Goal: Task Accomplishment & Management: Complete application form

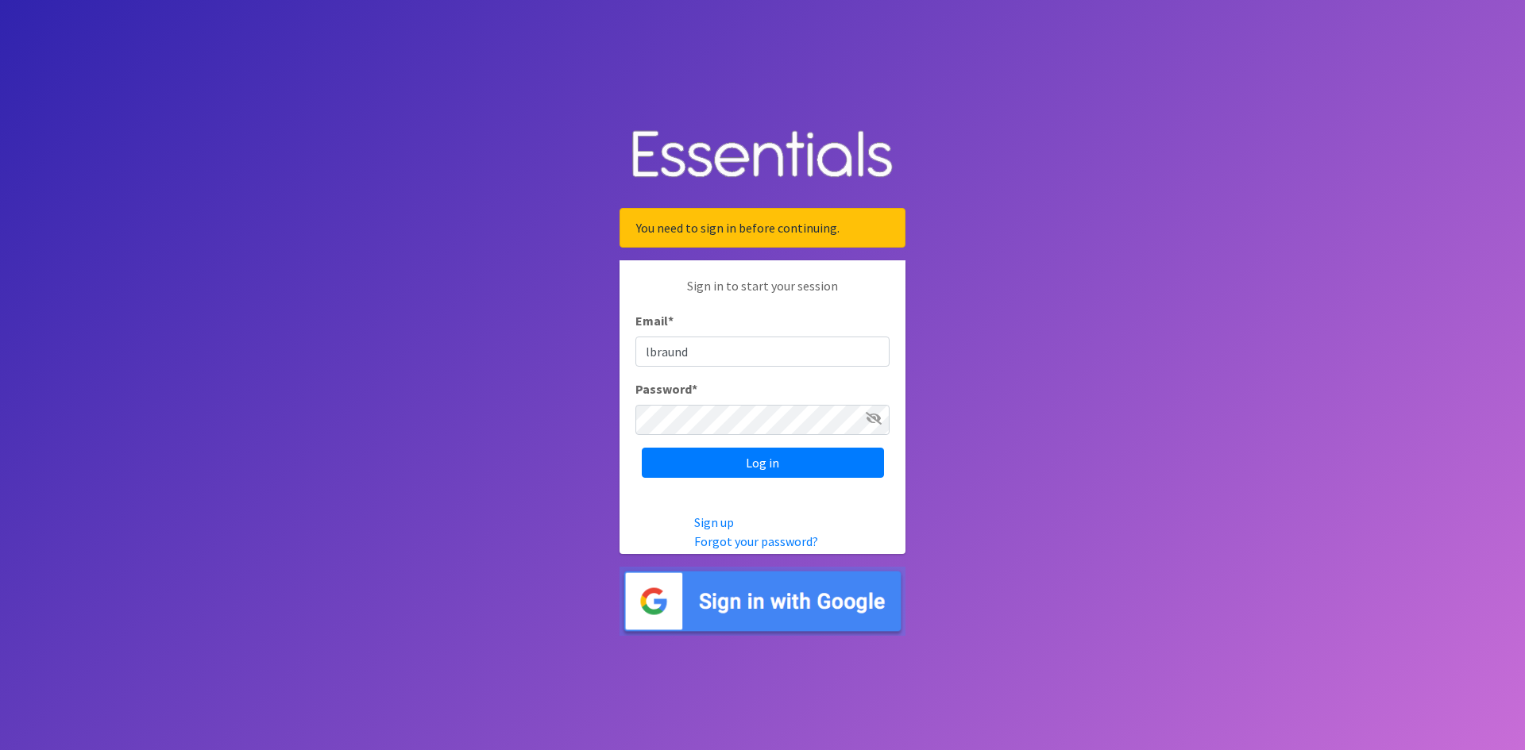
type input "[EMAIL_ADDRESS][DOMAIN_NAME]"
click at [796, 464] on input "Log in" at bounding box center [763, 463] width 242 height 30
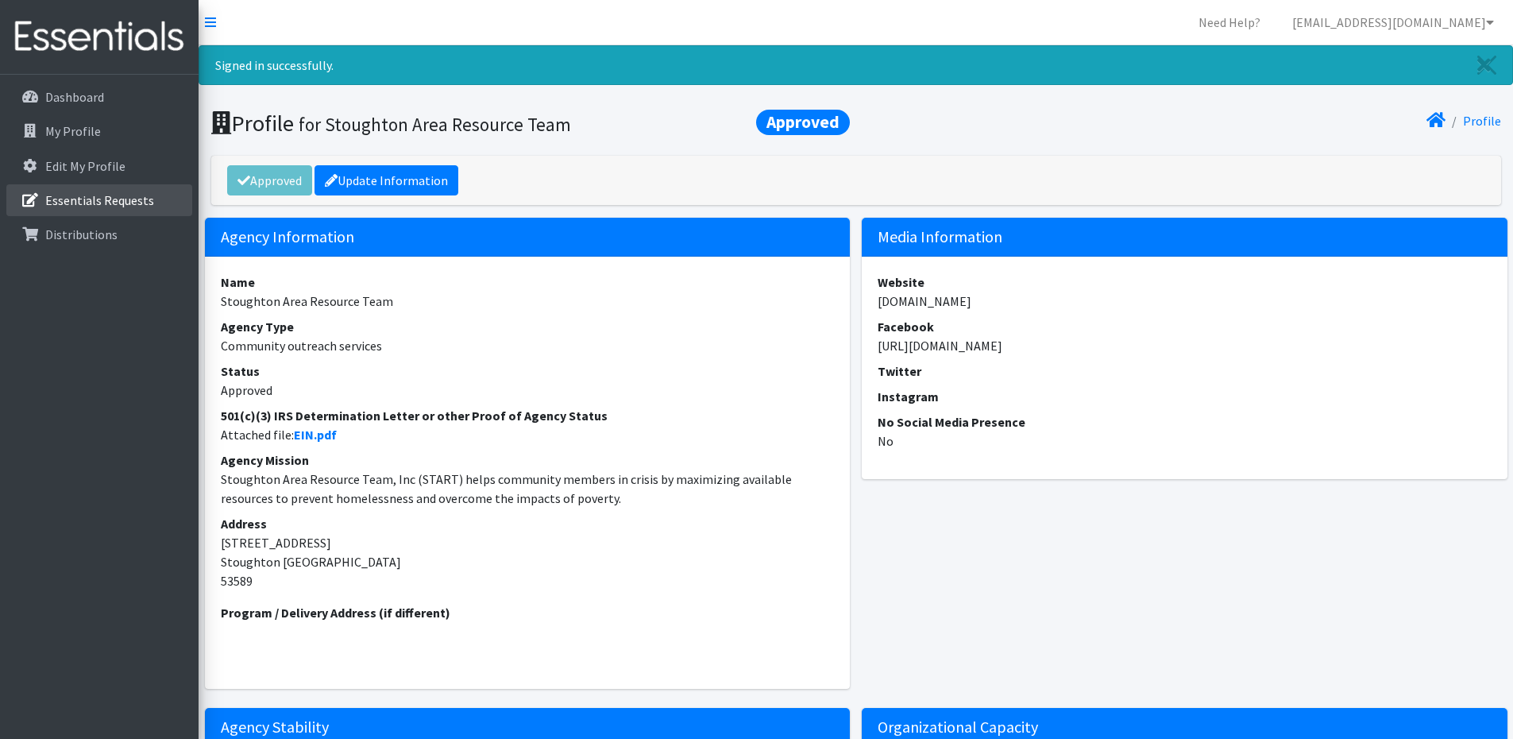
click at [92, 200] on p "Essentials Requests" at bounding box center [99, 200] width 109 height 16
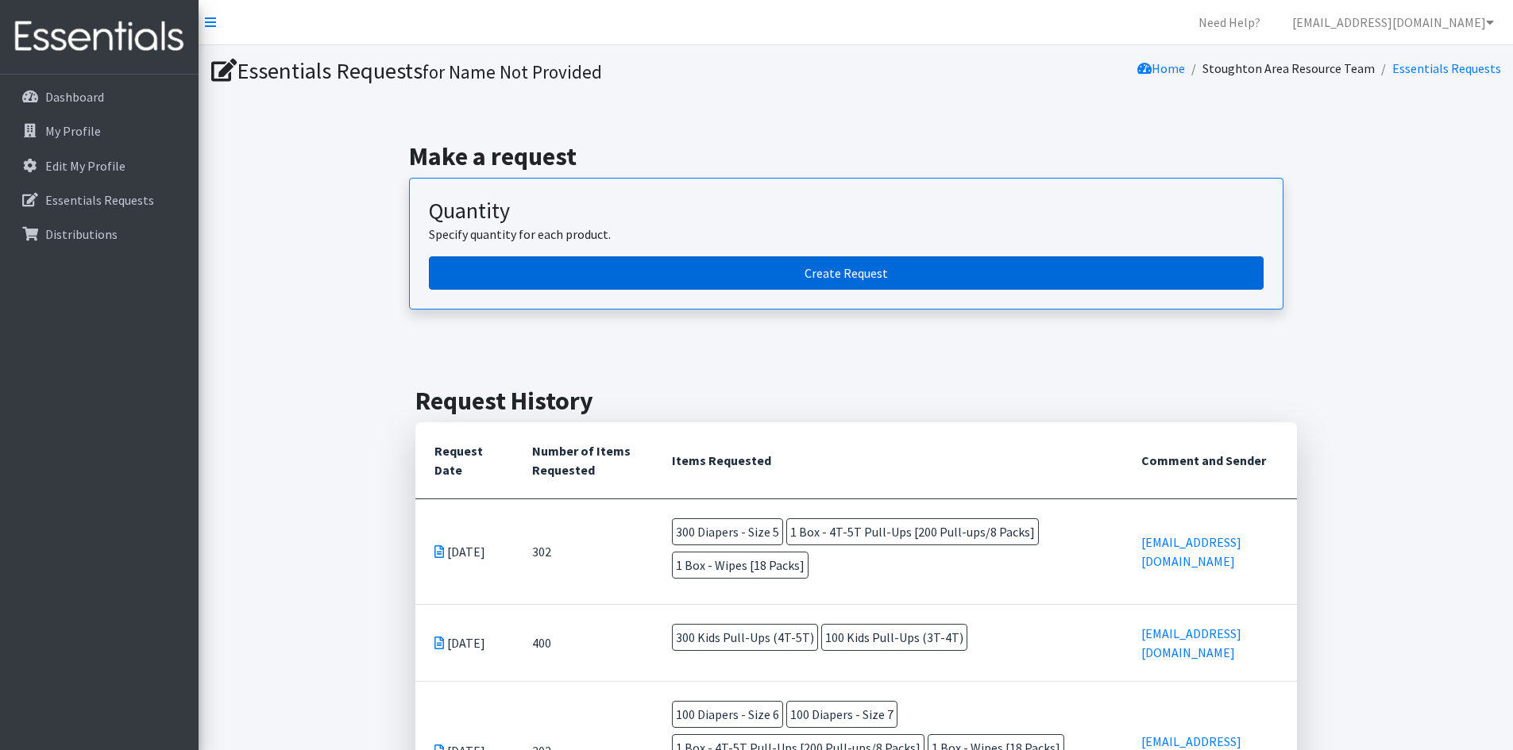
click at [847, 271] on link "Create Request" at bounding box center [846, 273] width 835 height 33
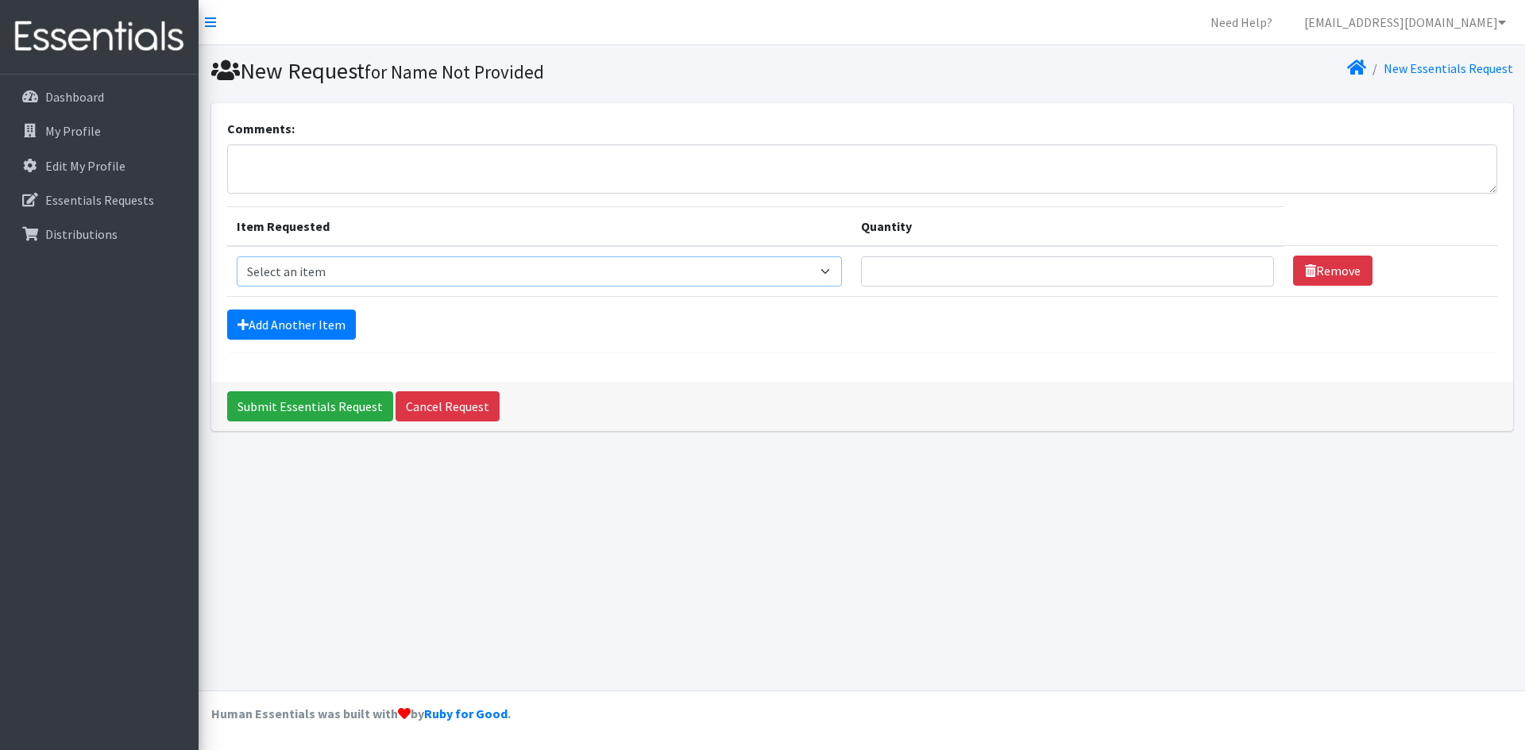
click at [326, 268] on select "Select an item Box - 2T-3T Pull-ups [200 Pull-ups/8 Packs] Box - 3T-4T Pull-ups…" at bounding box center [540, 272] width 606 height 30
select select "14393"
click at [237, 257] on select "Select an item Box - 2T-3T Pull-ups [200 Pull-ups/8 Packs] Box - 3T-4T Pull-ups…" at bounding box center [540, 272] width 606 height 30
click at [946, 271] on input "Quantity" at bounding box center [1067, 272] width 413 height 30
type input "1"
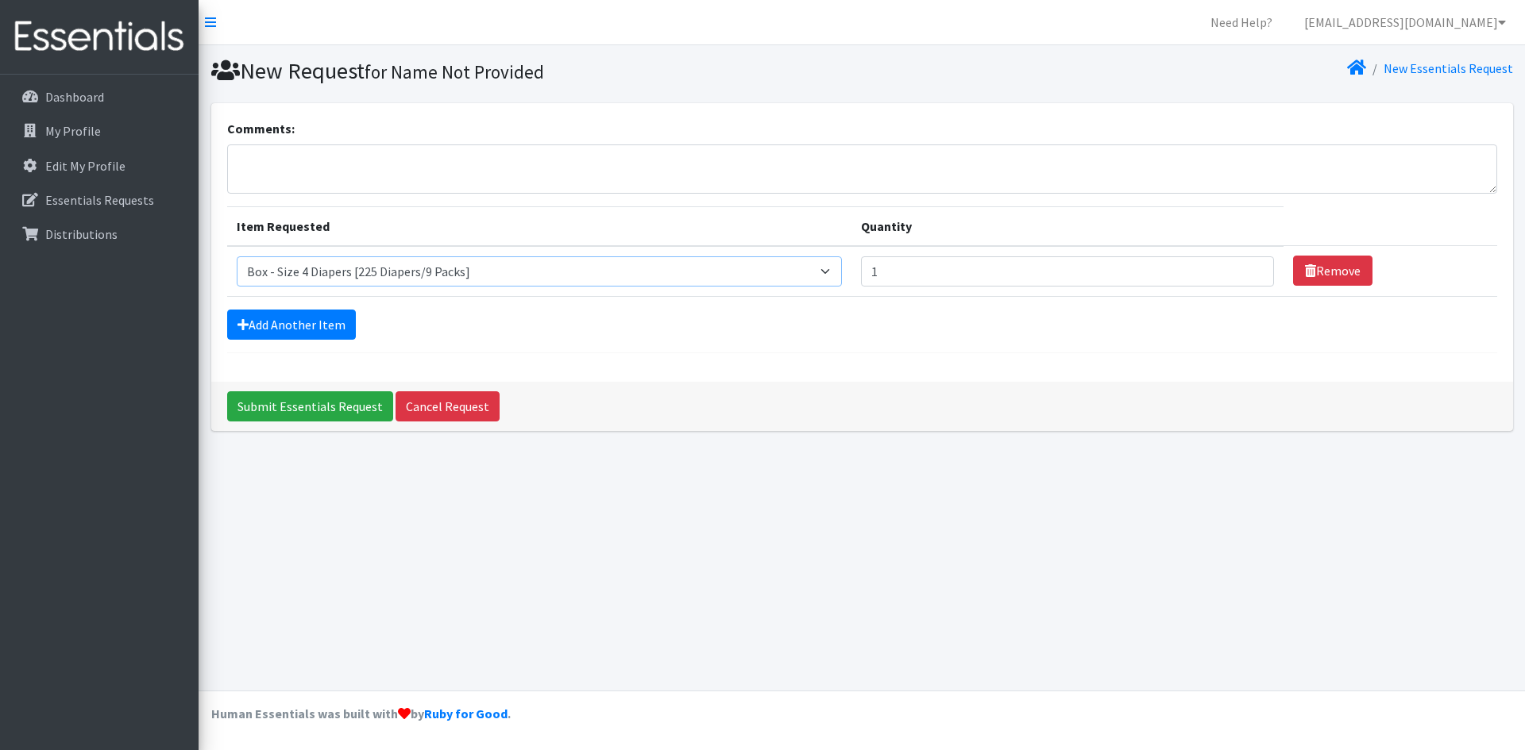
click at [811, 280] on select "Select an item Box - 2T-3T Pull-ups [200 Pull-ups/8 Packs] Box - 3T-4T Pull-ups…" at bounding box center [540, 272] width 606 height 30
select select "9799"
click at [237, 257] on select "Select an item Box - 2T-3T Pull-ups [200 Pull-ups/8 Packs] Box - 3T-4T Pull-ups…" at bounding box center [540, 272] width 606 height 30
drag, startPoint x: 905, startPoint y: 272, endPoint x: 839, endPoint y: 264, distance: 66.3
click at [839, 264] on tr "Item Requested Select an item Box - 2T-3T Pull-ups [200 Pull-ups/8 Packs] Box -…" at bounding box center [862, 271] width 1270 height 51
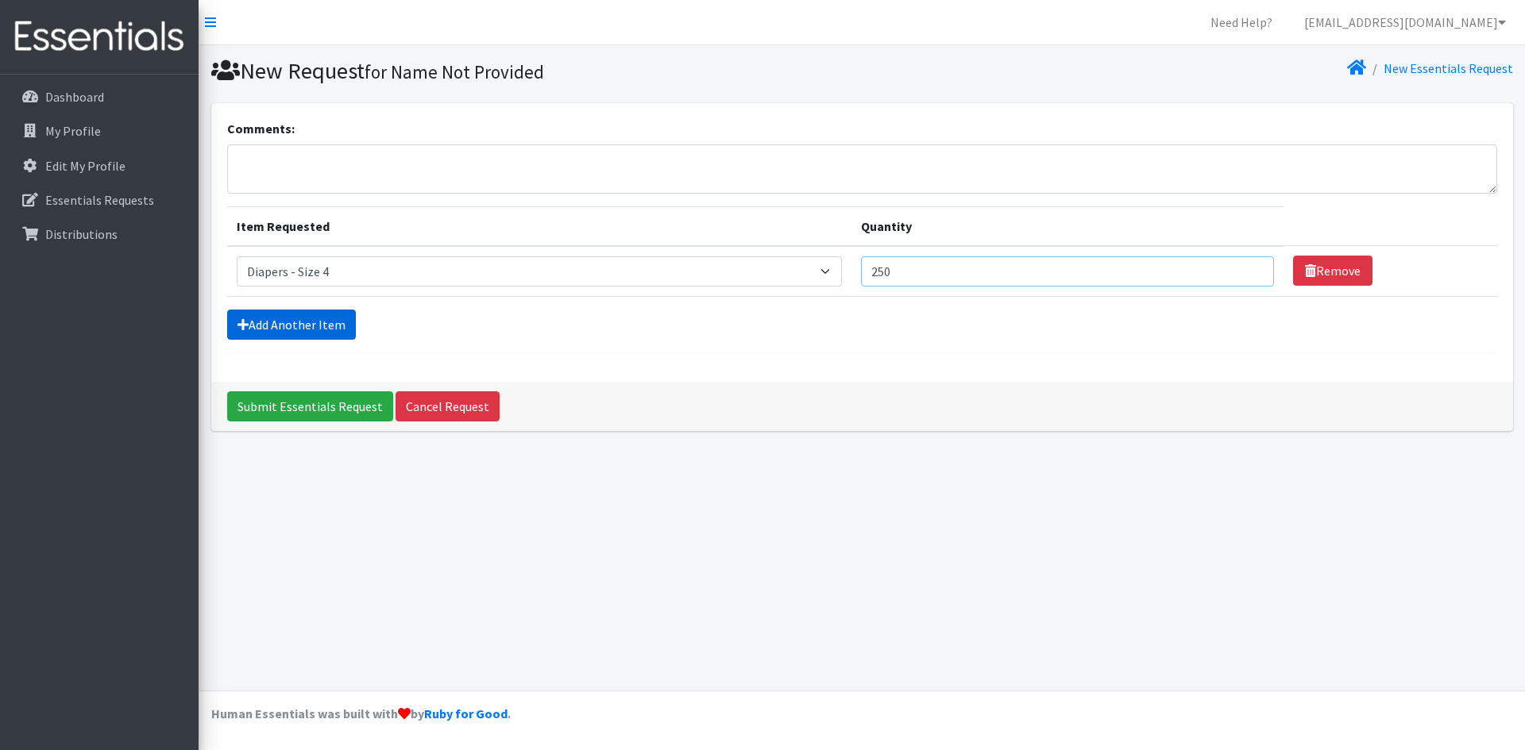
type input "250"
click at [321, 323] on link "Add Another Item" at bounding box center [291, 325] width 129 height 30
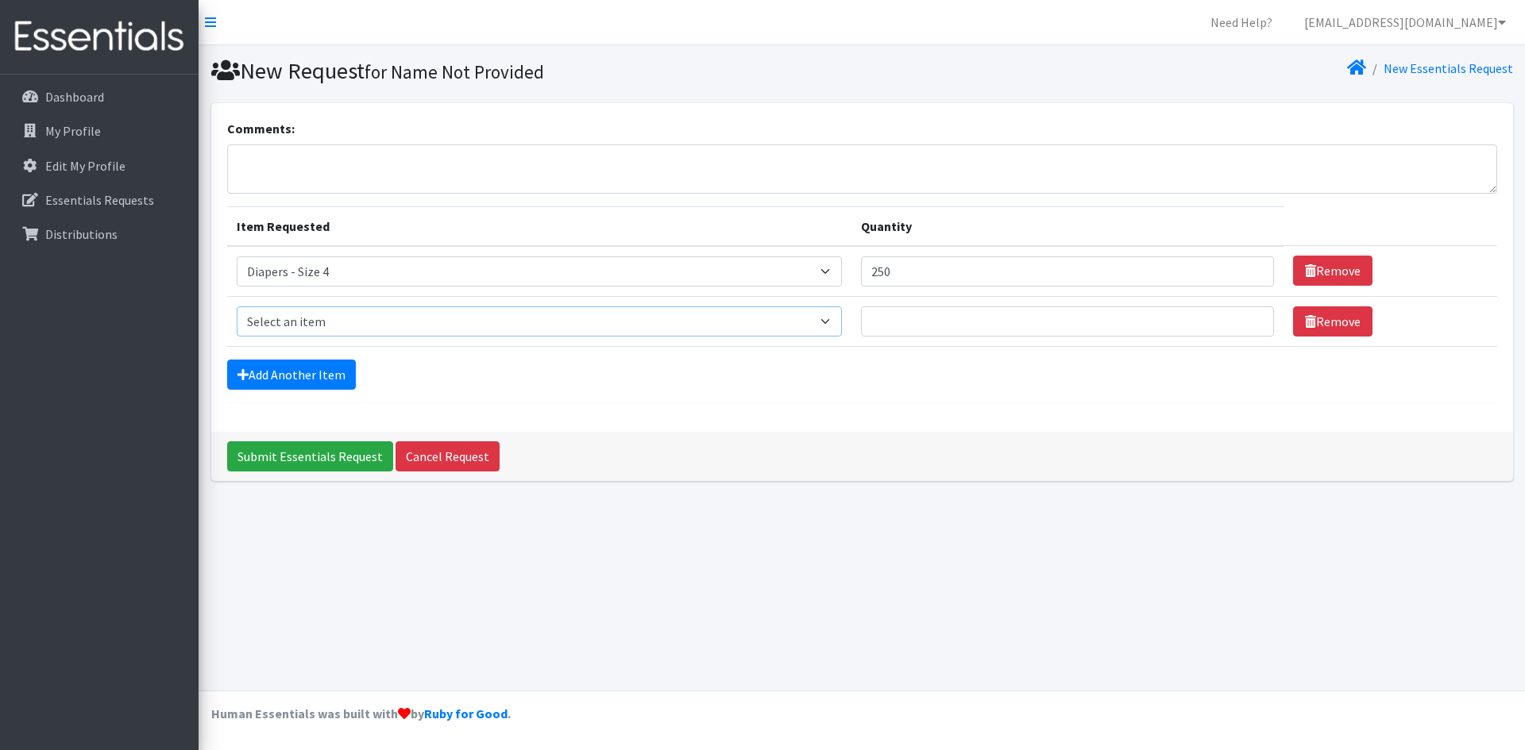
click at [348, 327] on select "Select an item Box - 2T-3T Pull-ups [200 Pull-ups/8 Packs] Box - 3T-4T Pull-ups…" at bounding box center [540, 322] width 606 height 30
select select "9800"
click at [237, 307] on select "Select an item Box - 2T-3T Pull-ups [200 Pull-ups/8 Packs] Box - 3T-4T Pull-ups…" at bounding box center [540, 322] width 606 height 30
click at [898, 328] on input "Quantity" at bounding box center [1067, 322] width 413 height 30
type input "250"
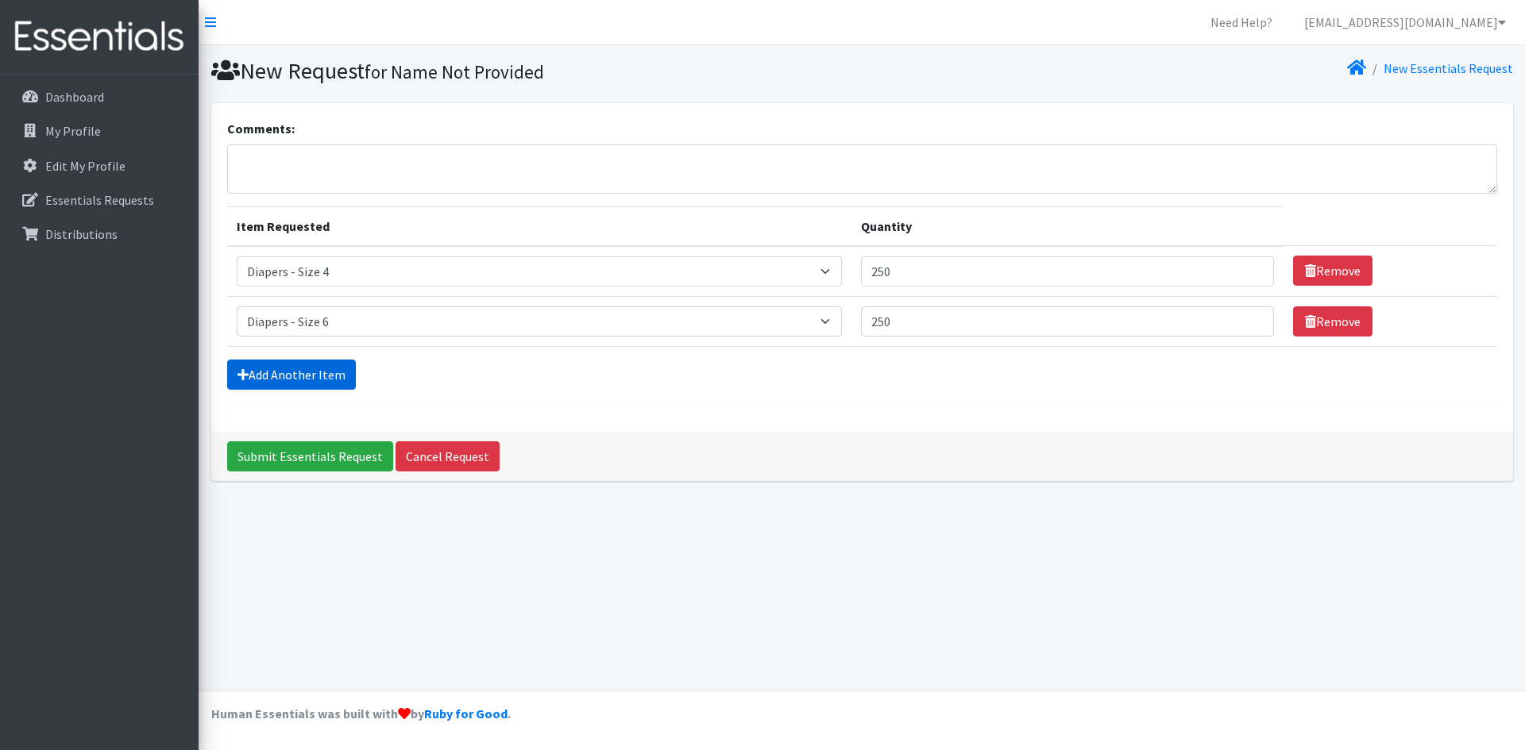
click at [271, 372] on link "Add Another Item" at bounding box center [291, 375] width 129 height 30
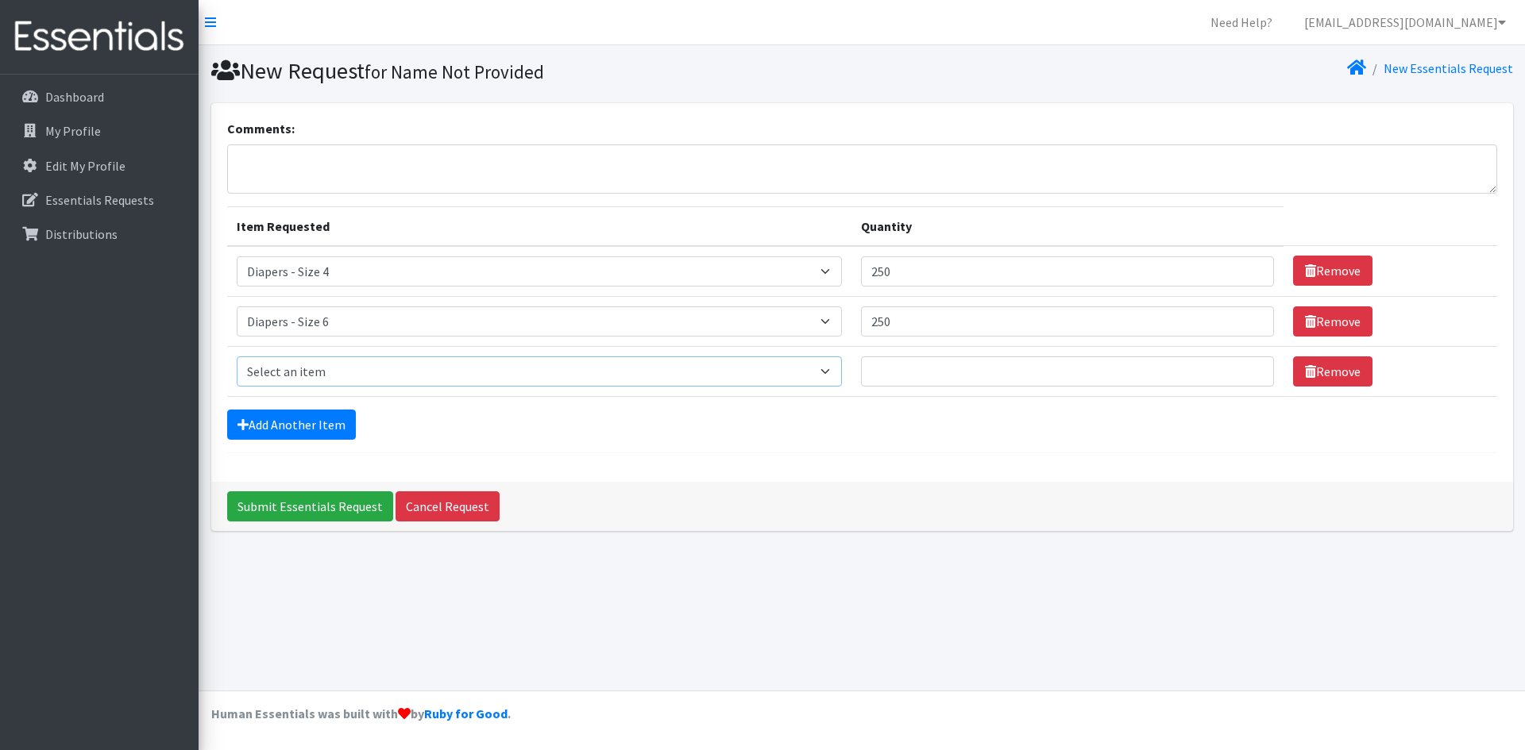
click at [271, 372] on select "Select an item Box - 2T-3T Pull-ups [200 Pull-ups/8 Packs] Box - 3T-4T Pull-ups…" at bounding box center [540, 372] width 606 height 30
click at [237, 357] on select "Select an item Box - 2T-3T Pull-ups [200 Pull-ups/8 Packs] Box - 3T-4T Pull-ups…" at bounding box center [540, 372] width 606 height 30
click at [912, 371] on input "Quantity" at bounding box center [1067, 372] width 413 height 30
click at [463, 366] on select "Select an item Box - 2T-3T Pull-ups [200 Pull-ups/8 Packs] Box - 3T-4T Pull-ups…" at bounding box center [540, 372] width 606 height 30
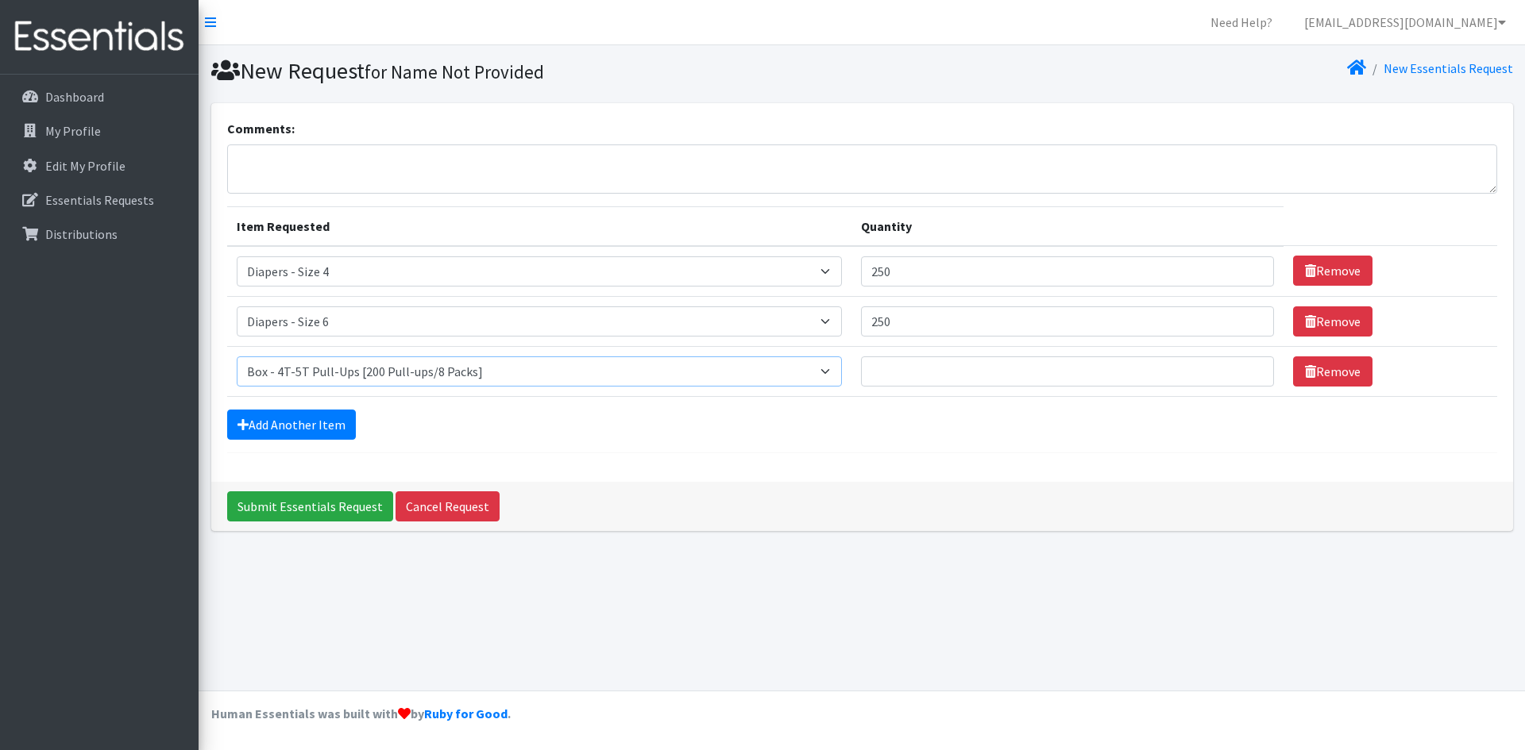
click at [465, 366] on select "Select an item Box - 2T-3T Pull-ups [200 Pull-ups/8 Packs] Box - 3T-4T Pull-ups…" at bounding box center [540, 372] width 606 height 30
click at [483, 370] on select "Select an item Box - 2T-3T Pull-ups [200 Pull-ups/8 Packs] Box - 3T-4T Pull-ups…" at bounding box center [540, 372] width 606 height 30
select select "9789"
click at [237, 357] on select "Select an item Box - 2T-3T Pull-ups [200 Pull-ups/8 Packs] Box - 3T-4T Pull-ups…" at bounding box center [540, 372] width 606 height 30
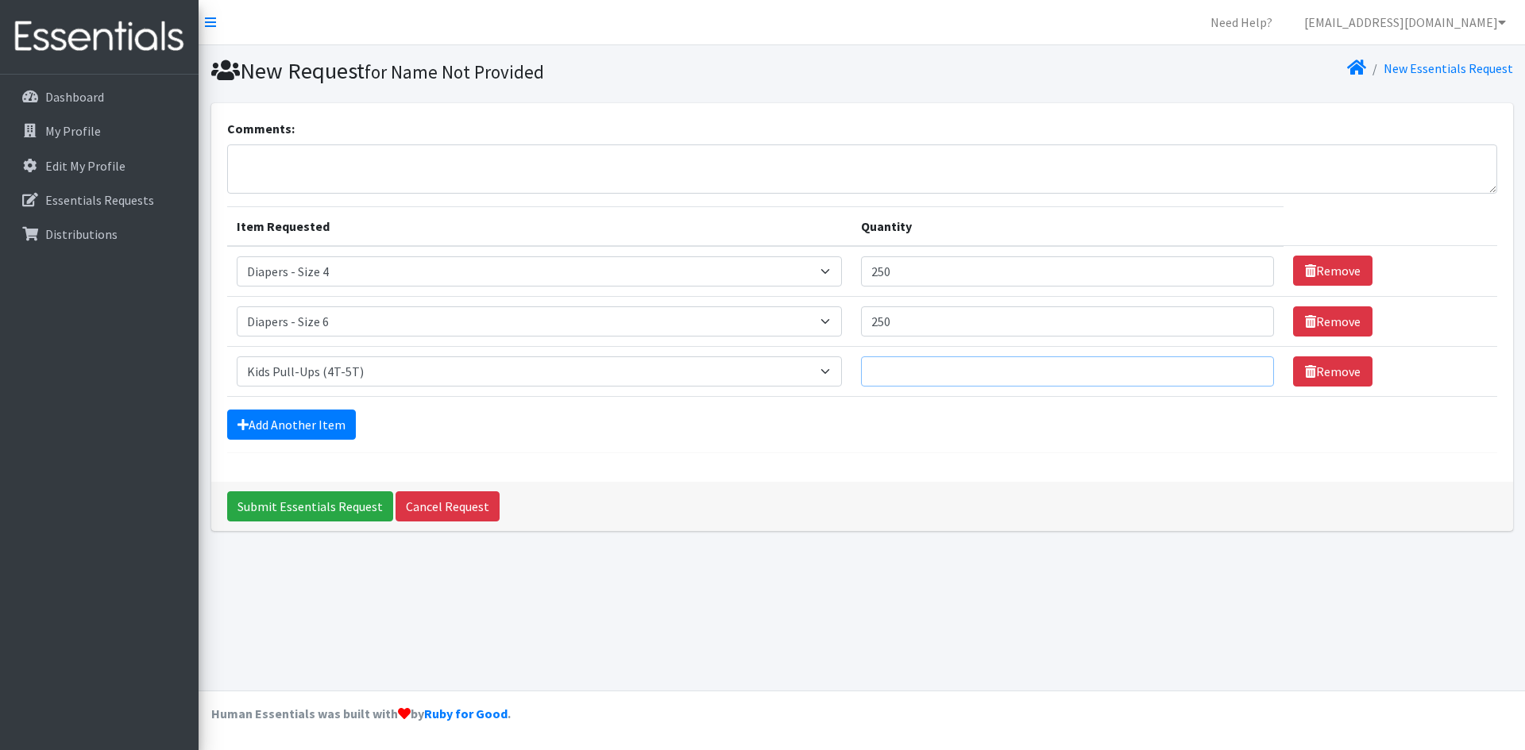
click at [940, 364] on input "Quantity" at bounding box center [1067, 372] width 413 height 30
type input "100"
click at [301, 423] on link "Add Another Item" at bounding box center [291, 425] width 129 height 30
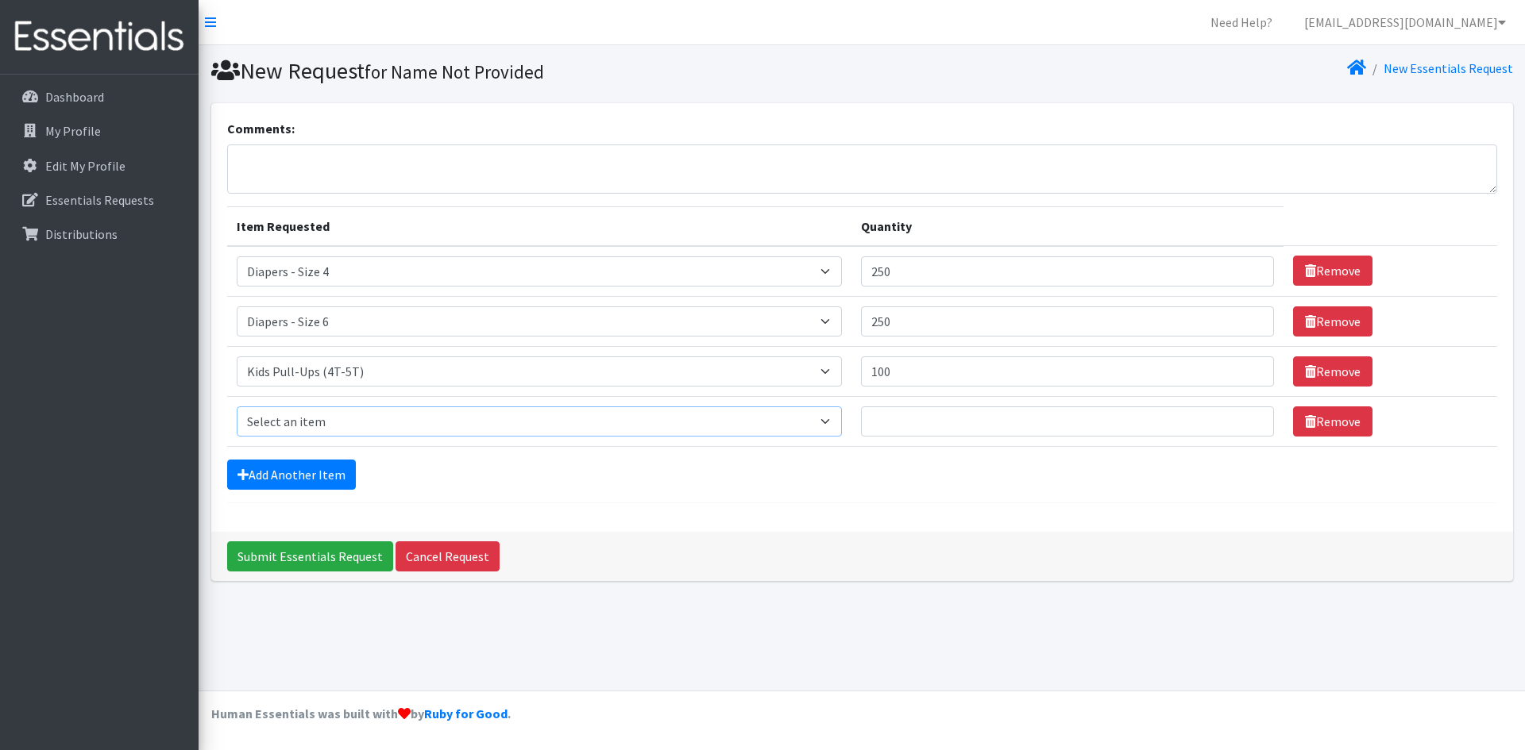
click at [304, 429] on select "Select an item Box - 2T-3T Pull-ups [200 Pull-ups/8 Packs] Box - 3T-4T Pull-ups…" at bounding box center [540, 422] width 606 height 30
select select "9774"
click at [237, 407] on select "Select an item Box - 2T-3T Pull-ups [200 Pull-ups/8 Packs] Box - 3T-4T Pull-ups…" at bounding box center [540, 422] width 606 height 30
click at [924, 411] on input "Quantity" at bounding box center [1067, 422] width 413 height 30
type input "10"
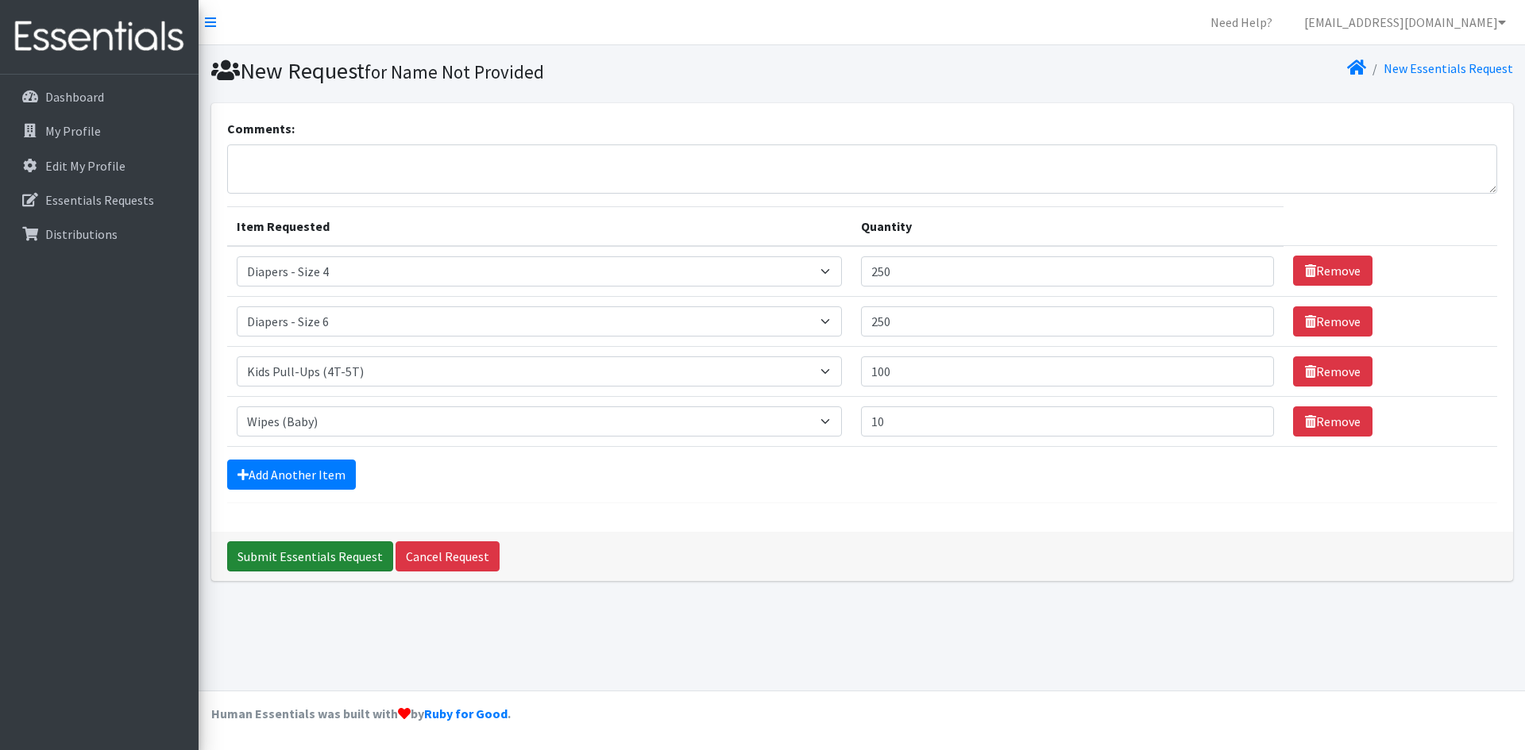
click at [322, 556] on input "Submit Essentials Request" at bounding box center [310, 557] width 166 height 30
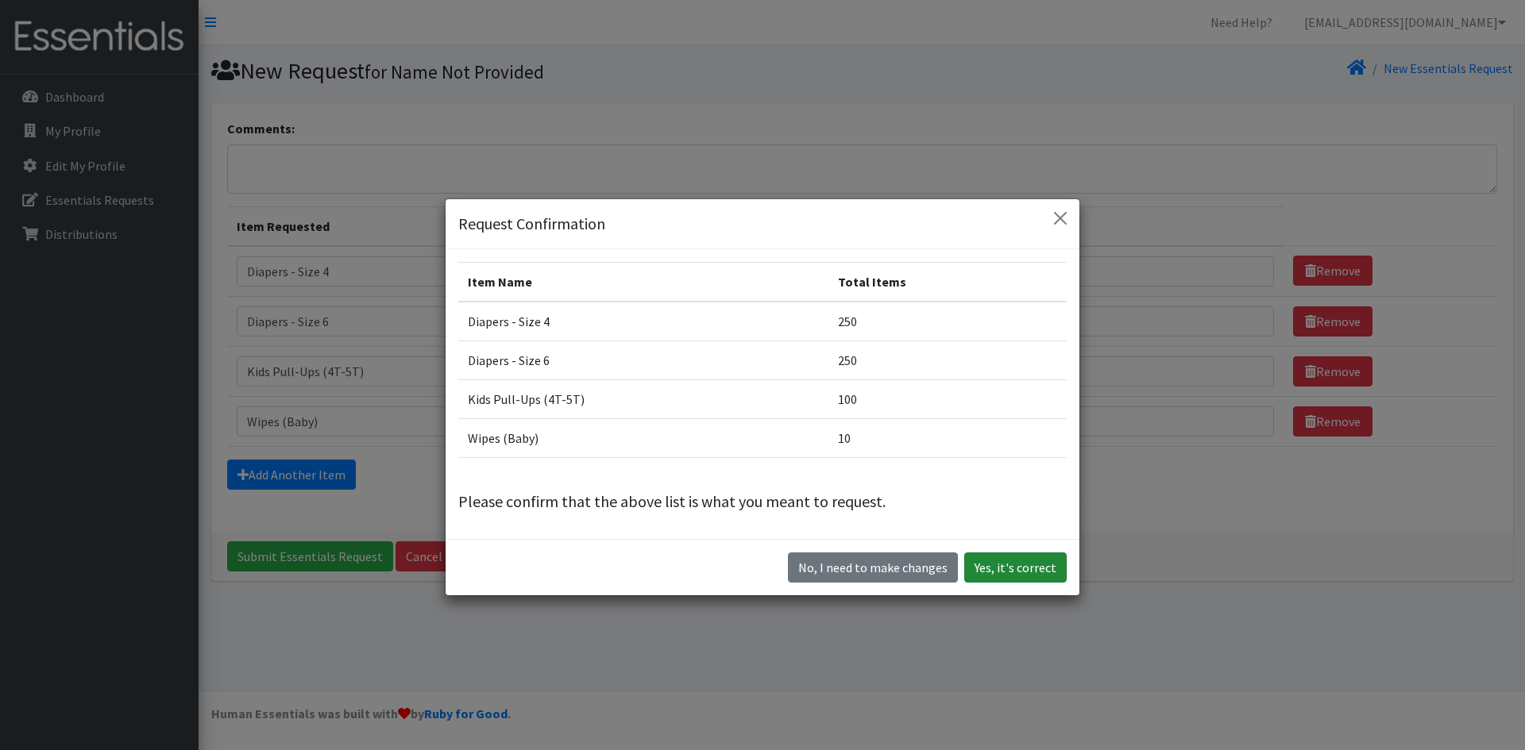
click at [1005, 566] on button "Yes, it's correct" at bounding box center [1015, 568] width 102 height 30
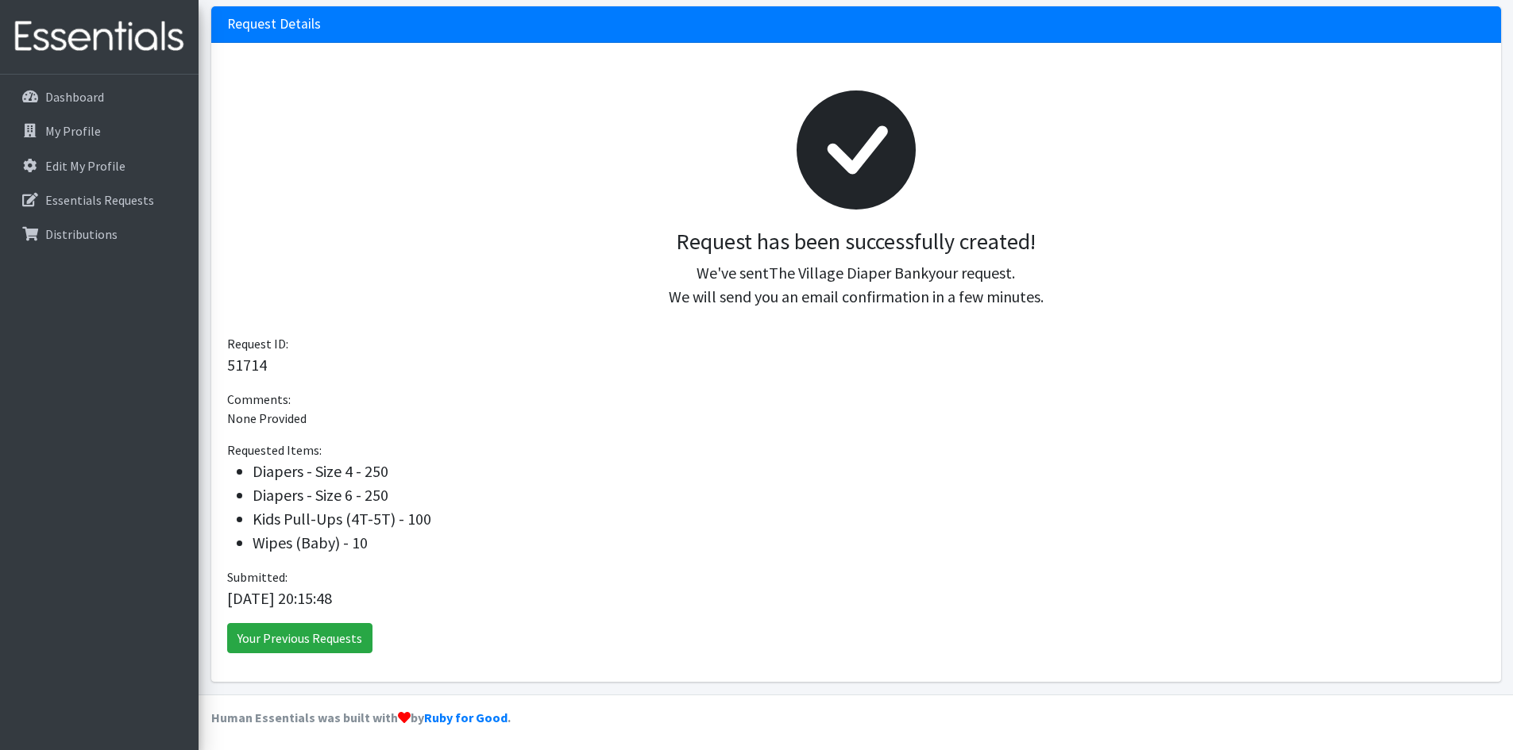
scroll to position [153, 0]
